Goal: Information Seeking & Learning: Learn about a topic

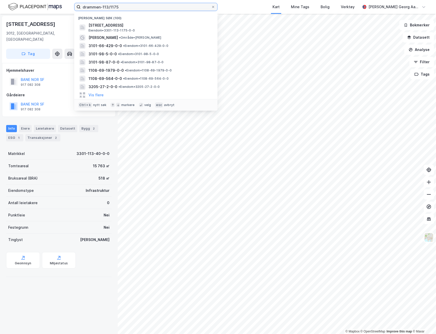
click at [108, 7] on input "drammen-113/1175" at bounding box center [146, 7] width 131 height 8
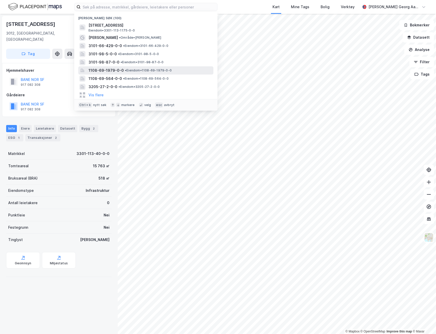
click at [98, 70] on span "1108-69-1979-0-0" at bounding box center [106, 70] width 35 height 6
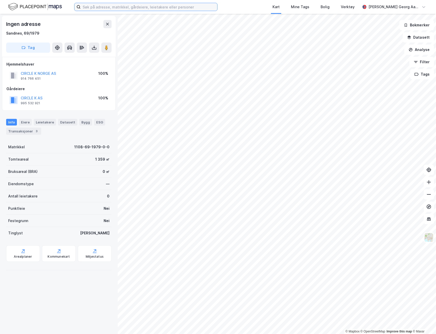
click at [169, 8] on input at bounding box center [149, 7] width 137 height 8
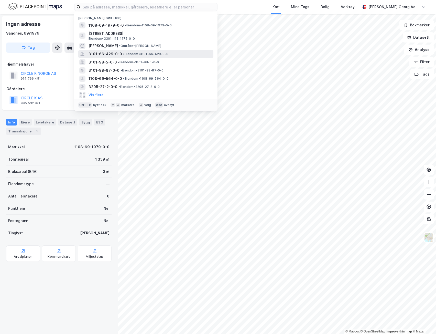
click at [100, 53] on span "3101-66-429-0-0" at bounding box center [106, 54] width 34 height 6
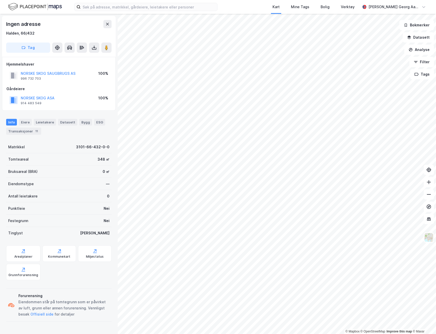
click at [66, 24] on div "Ingen adresse" at bounding box center [59, 24] width 106 height 8
